Goal: Information Seeking & Learning: Learn about a topic

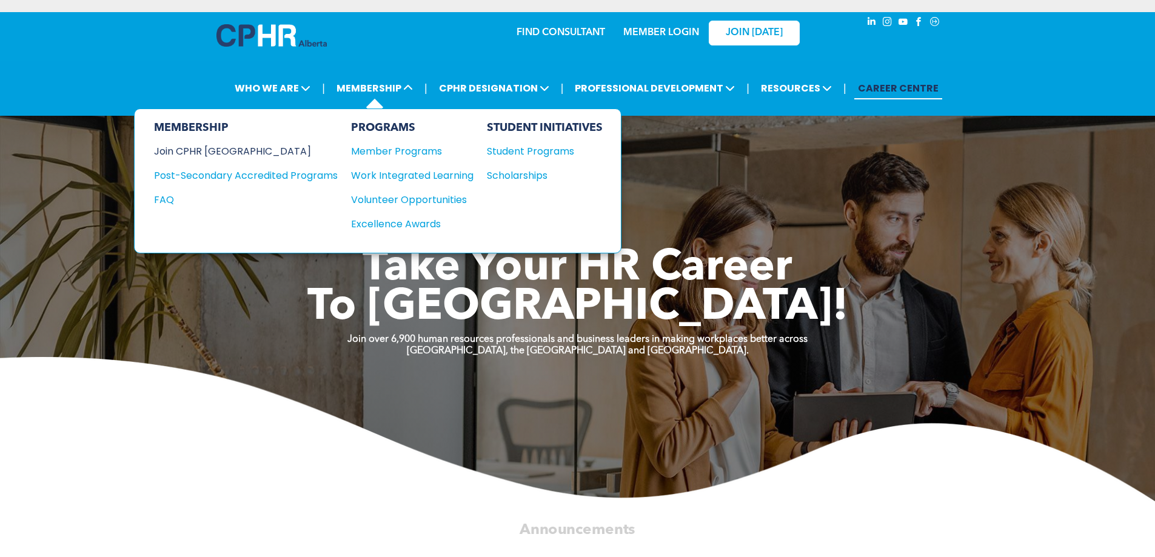
click at [203, 152] on div "Join CPHR [GEOGRAPHIC_DATA]" at bounding box center [237, 151] width 166 height 15
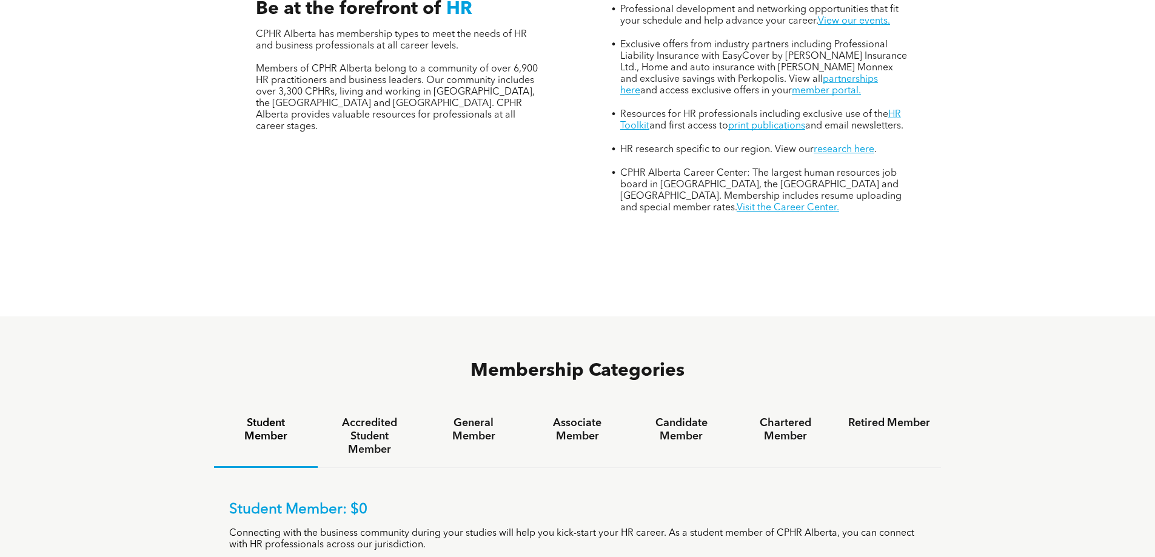
scroll to position [546, 0]
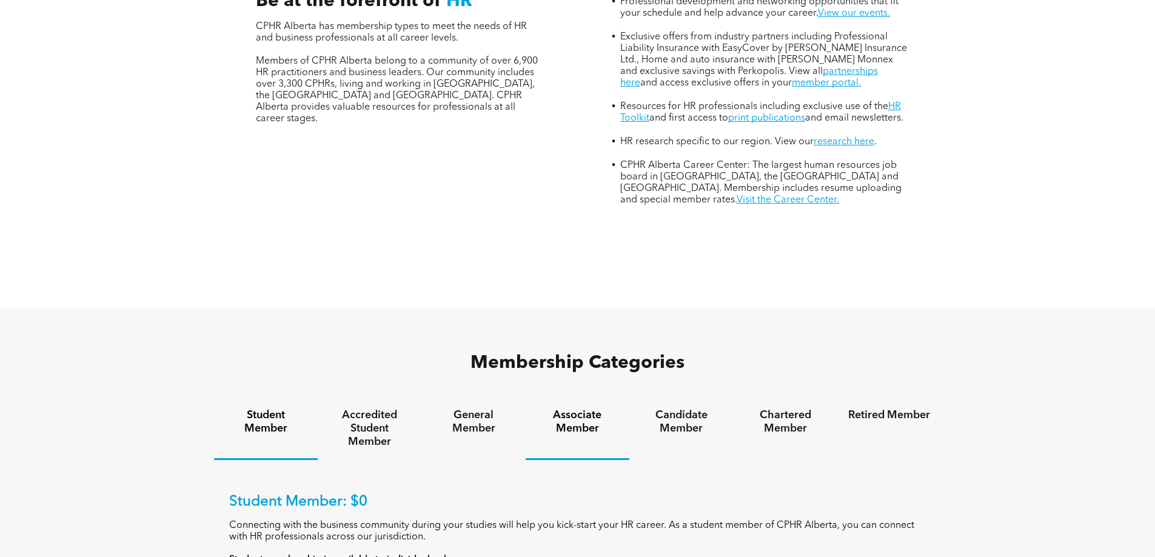
click at [570, 409] on h4 "Associate Member" at bounding box center [578, 422] width 82 height 27
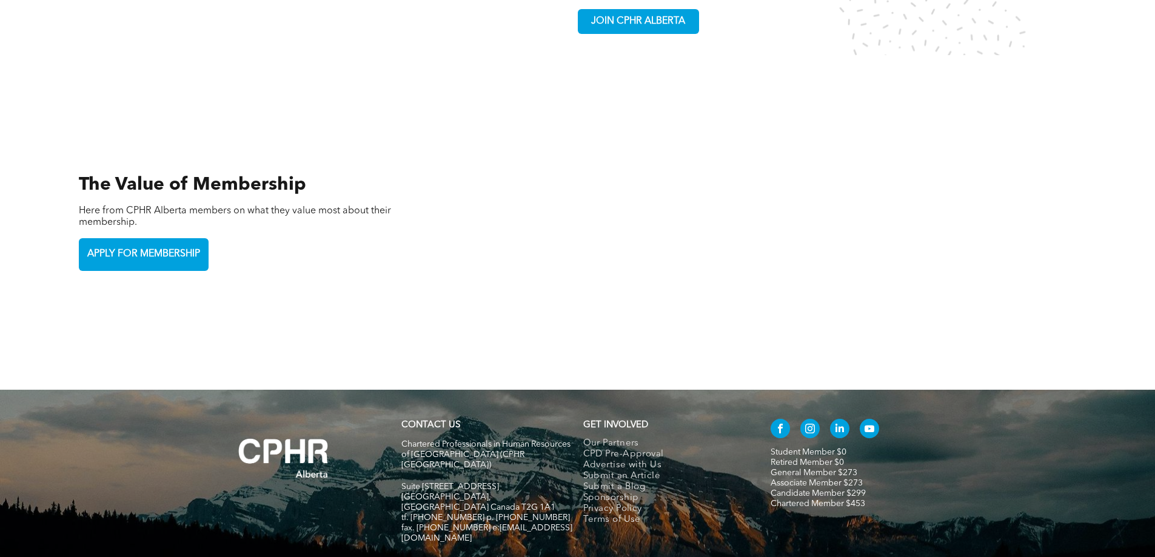
scroll to position [2673, 0]
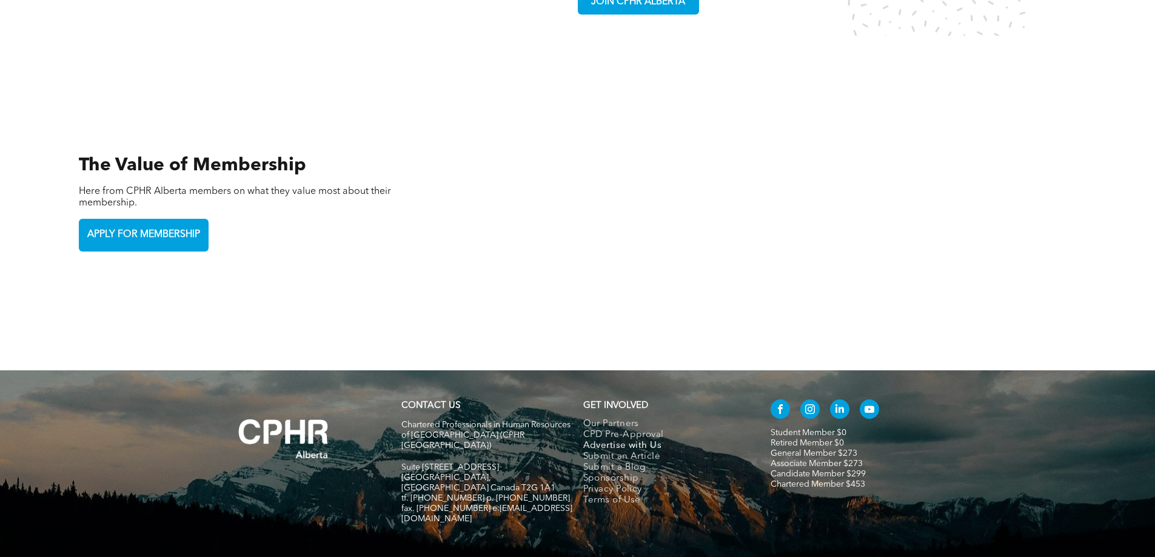
click at [633, 441] on span "Advertise with Us" at bounding box center [622, 446] width 79 height 11
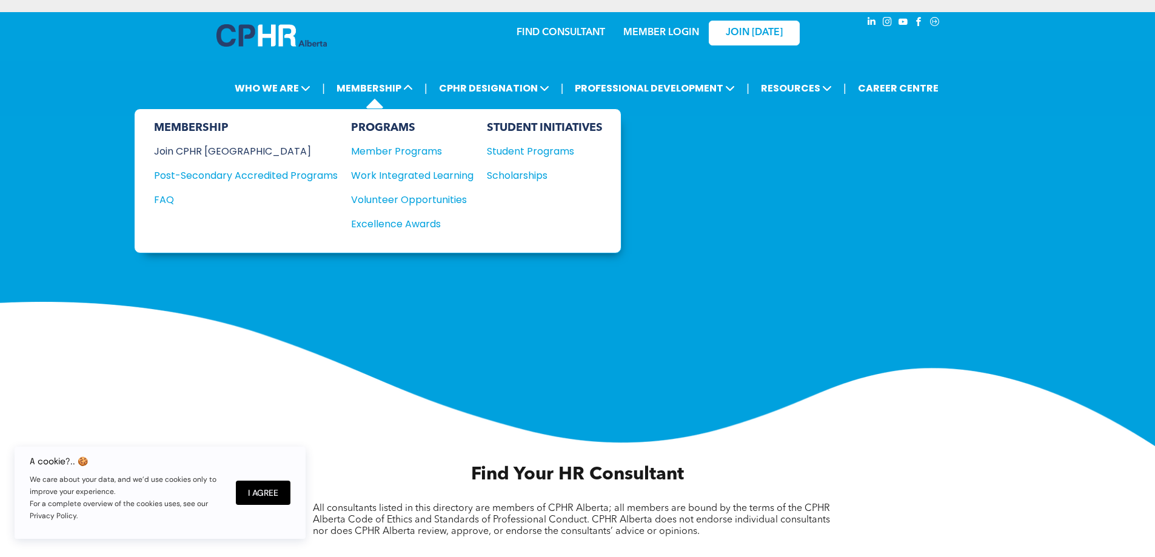
click at [217, 149] on div "Join CPHR [GEOGRAPHIC_DATA]" at bounding box center [237, 151] width 166 height 15
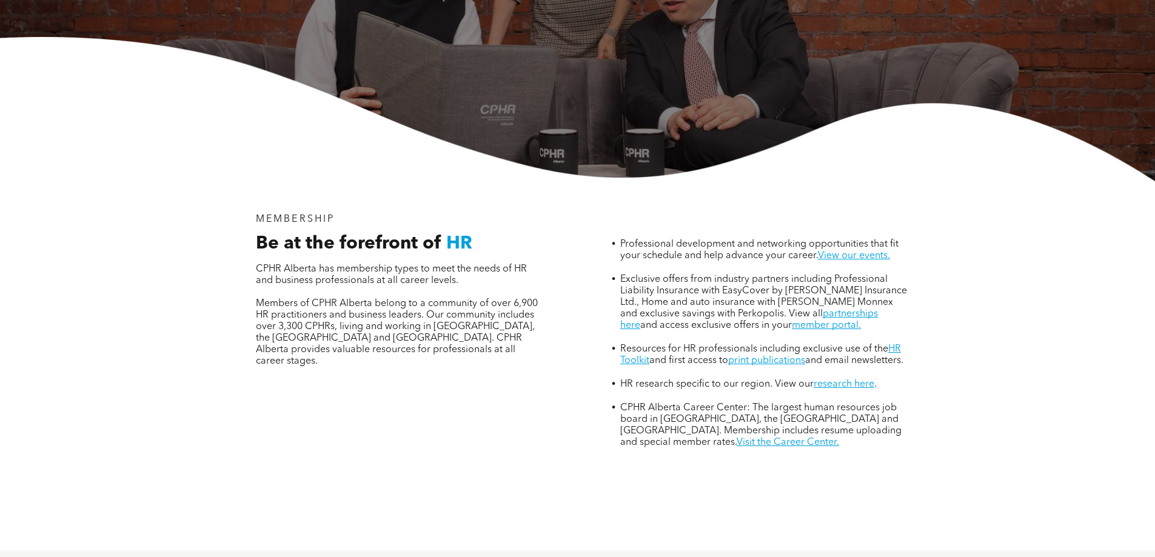
scroll to position [667, 0]
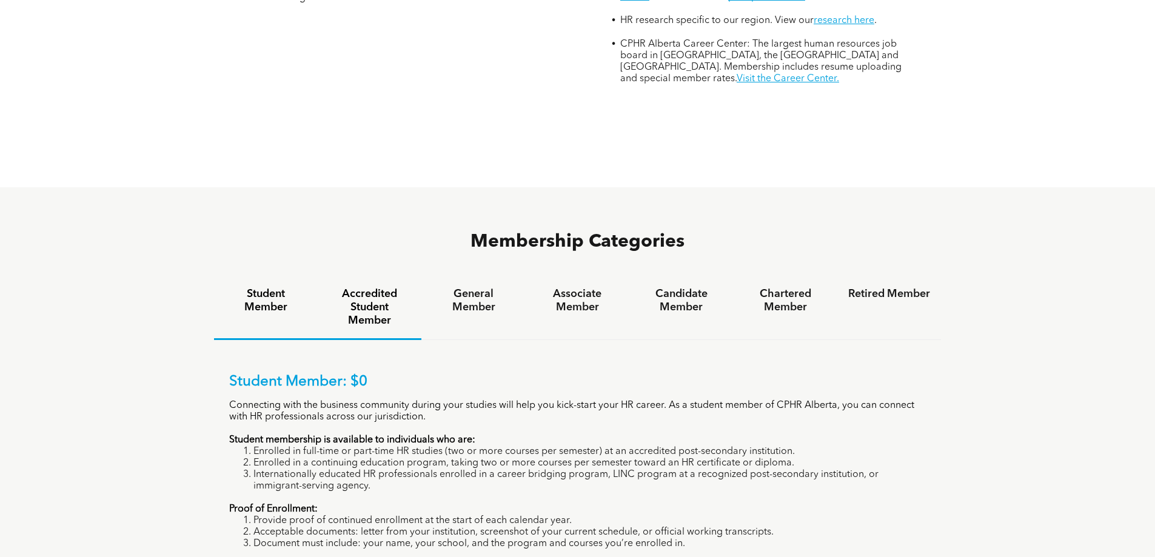
click at [355, 288] on h4 "Accredited Student Member" at bounding box center [370, 308] width 82 height 40
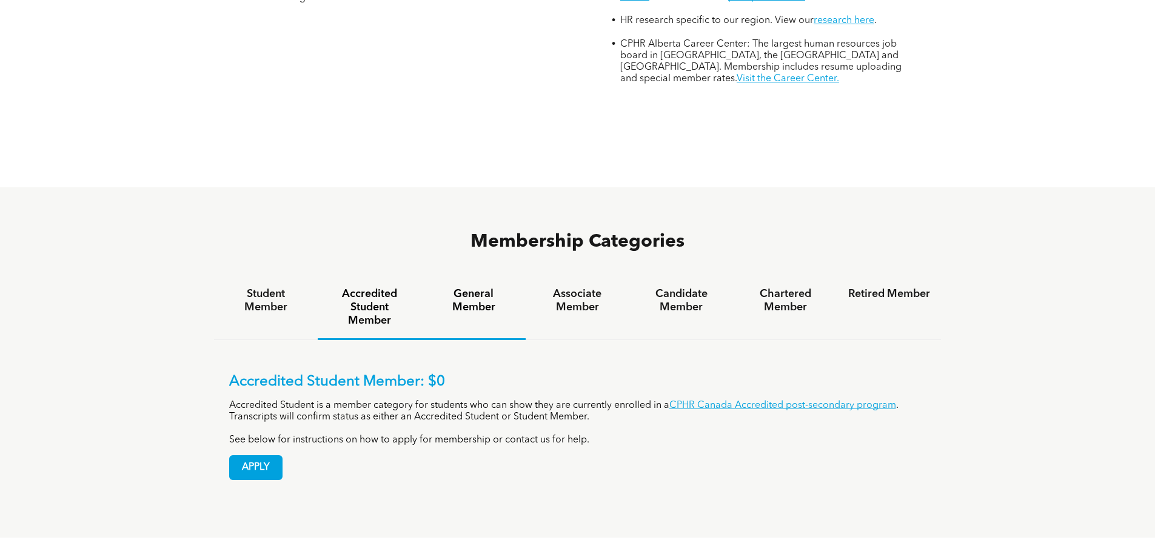
click at [489, 288] on h4 "General Member" at bounding box center [473, 301] width 82 height 27
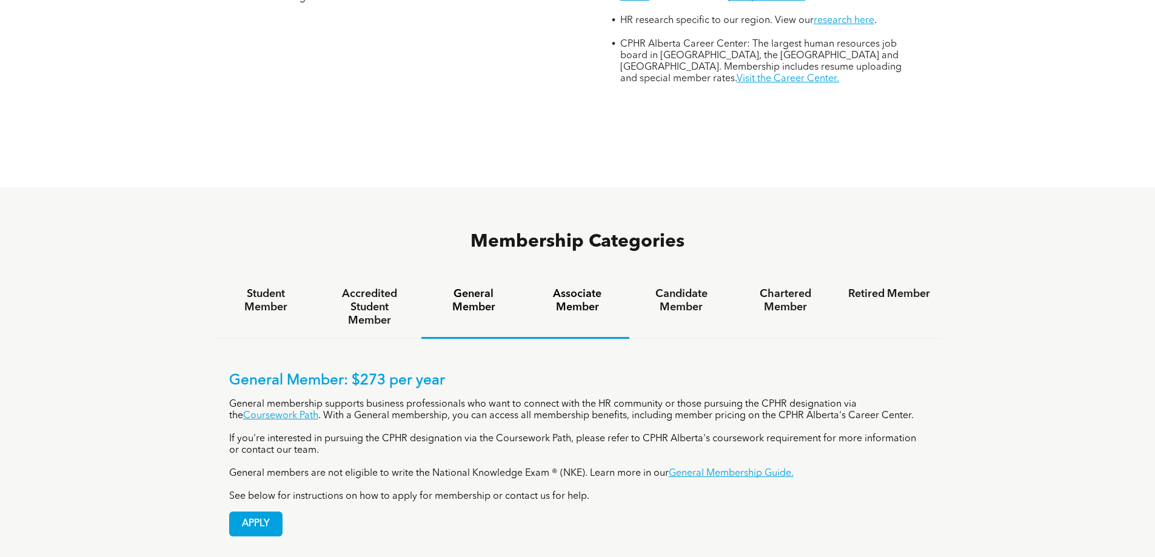
click at [591, 288] on h4 "Associate Member" at bounding box center [578, 301] width 82 height 27
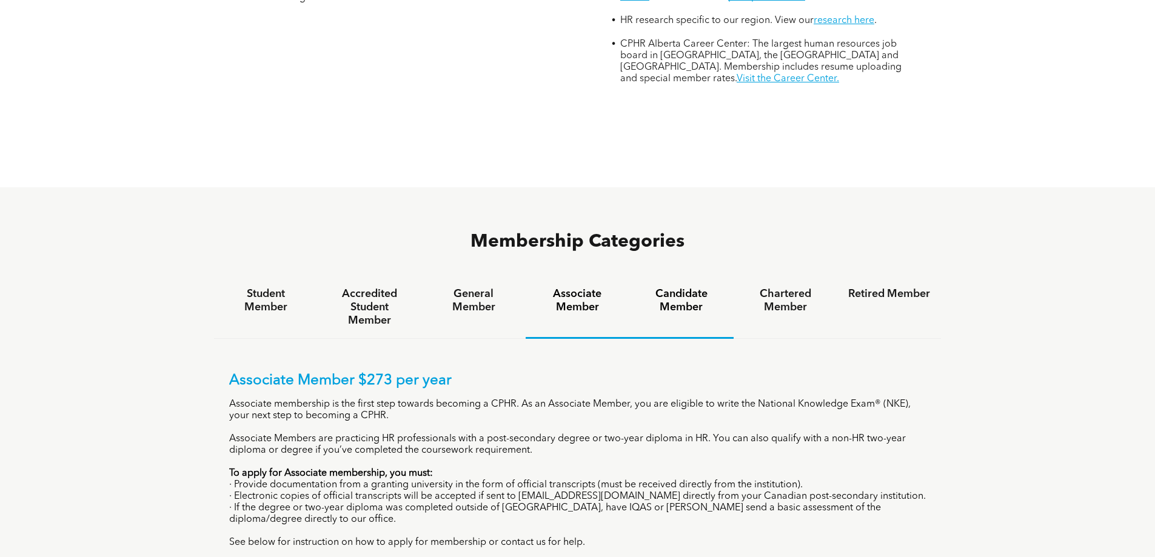
click at [695, 288] on h4 "Candidate Member" at bounding box center [682, 301] width 82 height 27
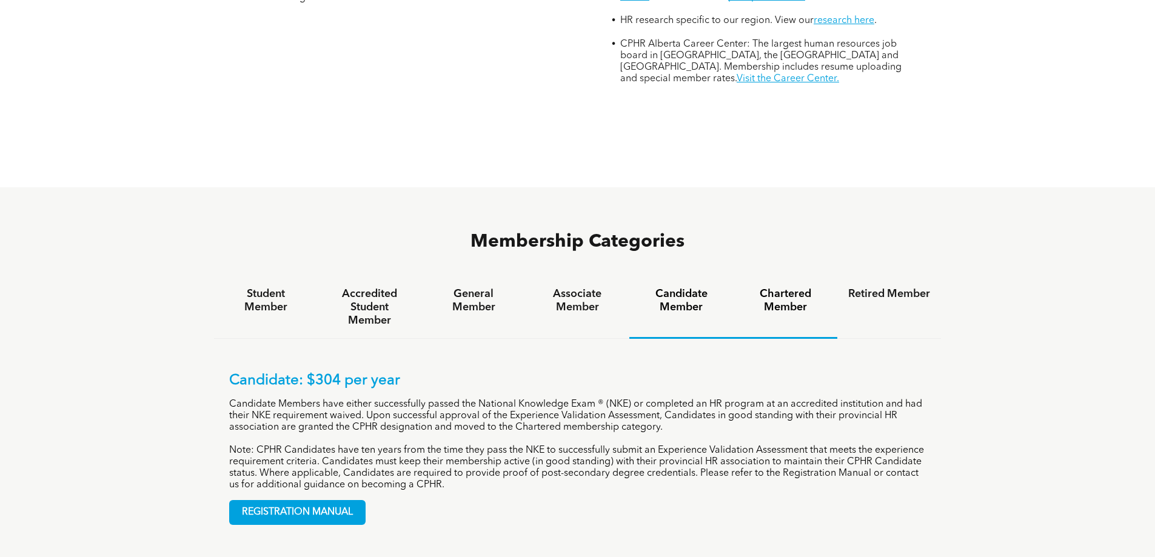
click at [800, 288] on h4 "Chartered Member" at bounding box center [786, 301] width 82 height 27
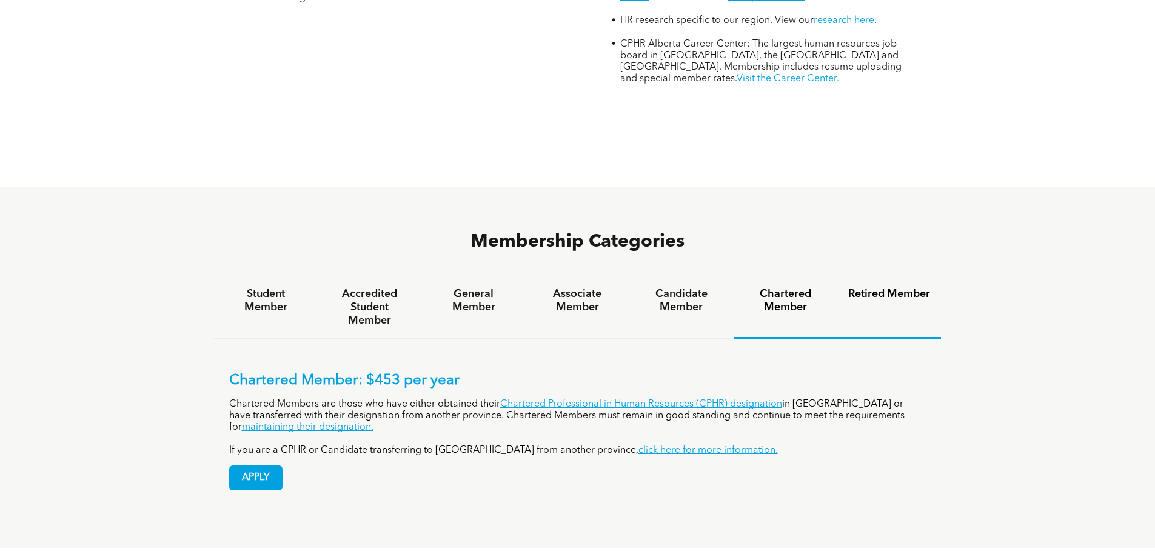
click at [897, 288] on h4 "Retired Member" at bounding box center [890, 294] width 82 height 13
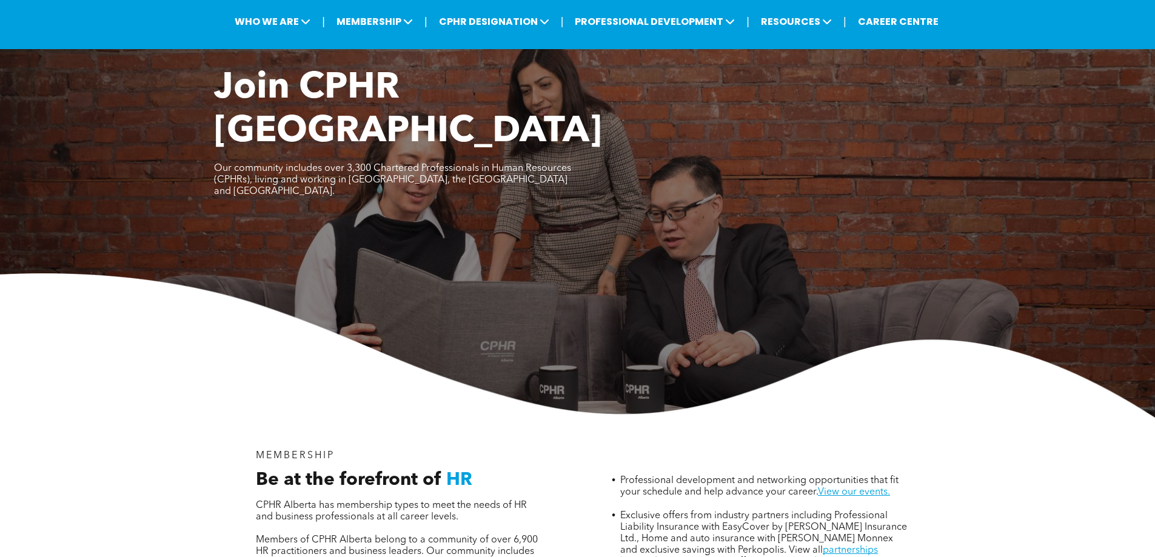
scroll to position [0, 0]
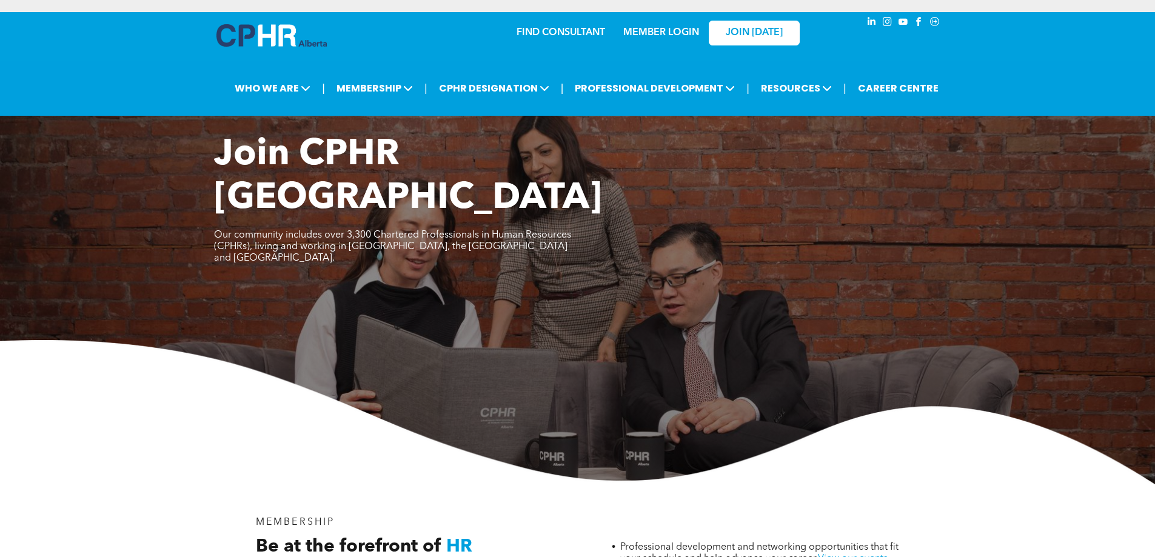
click at [257, 30] on img at bounding box center [272, 35] width 110 height 22
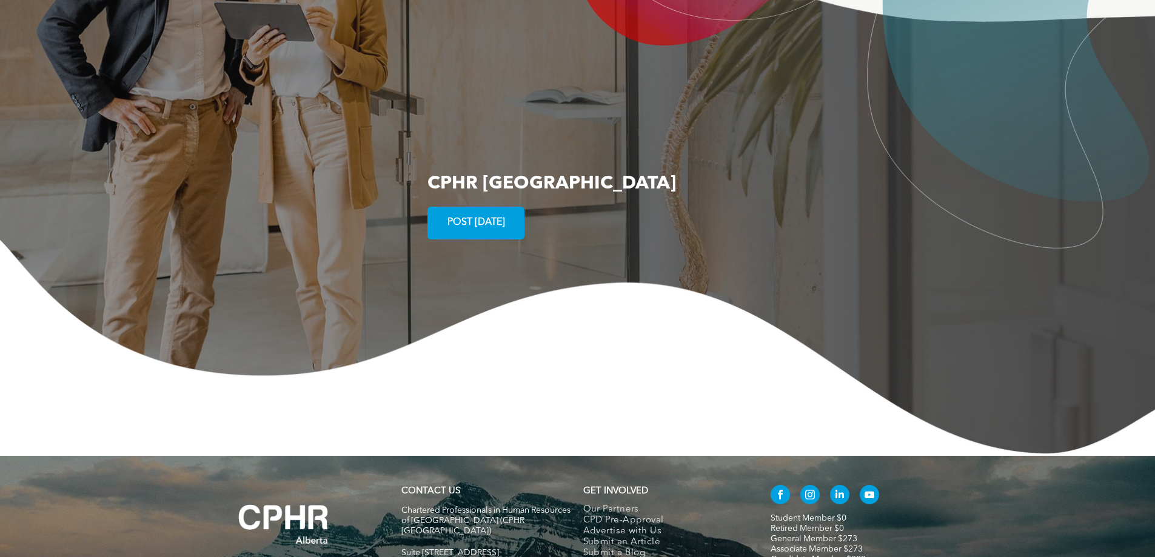
scroll to position [2329, 0]
